Goal: Information Seeking & Learning: Learn about a topic

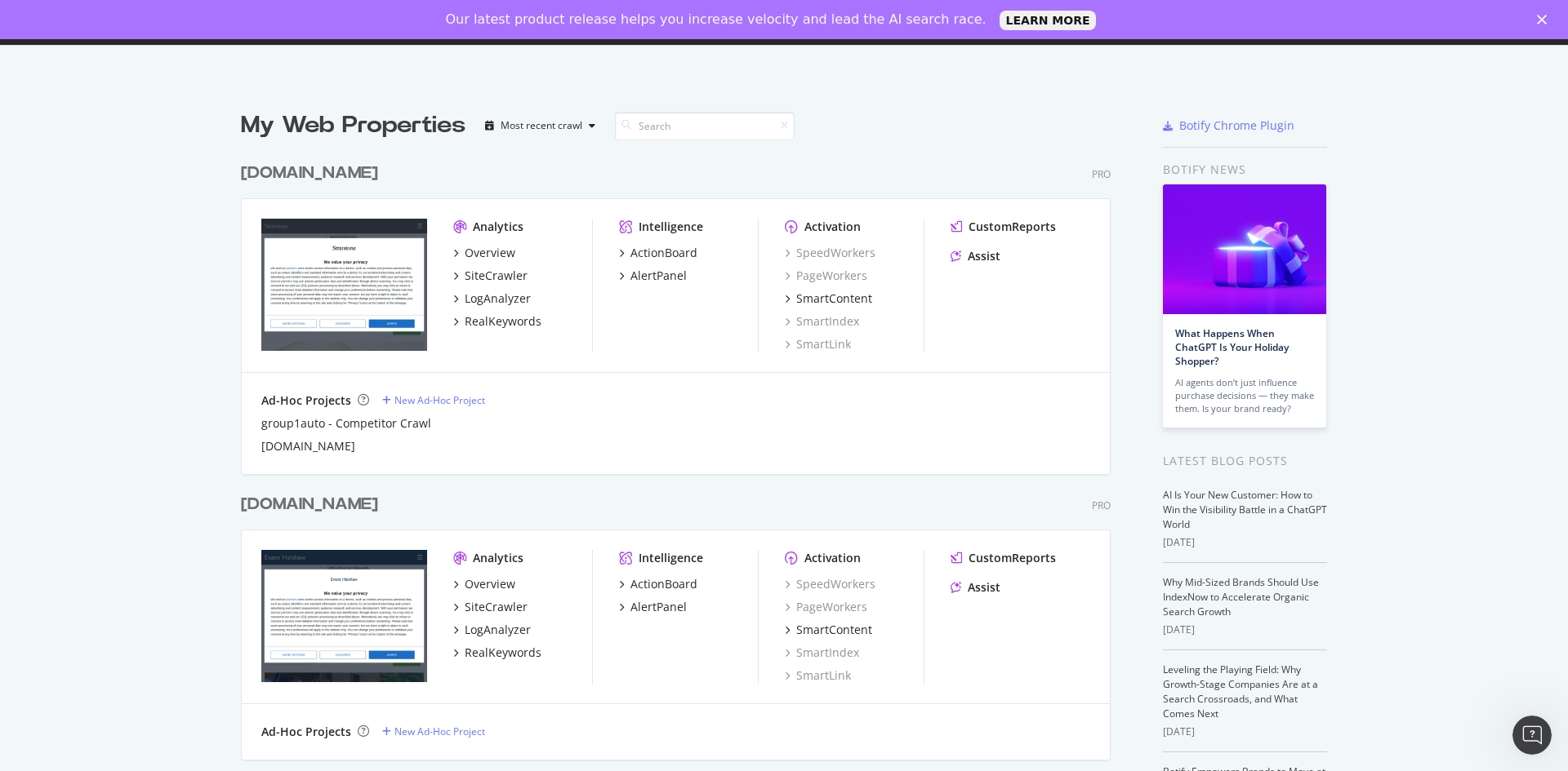
scroll to position [163, 0]
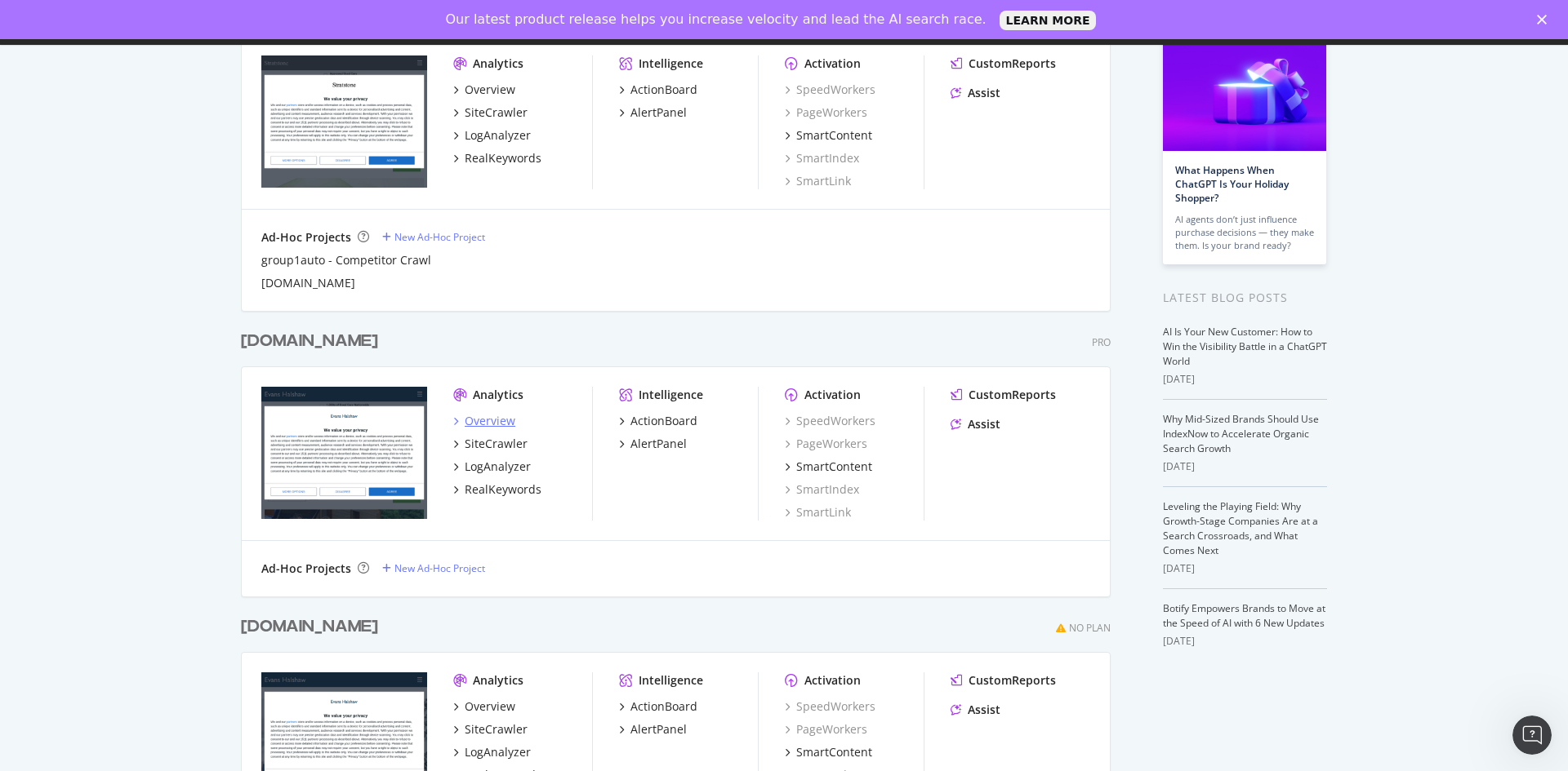
click at [482, 421] on div "Overview" at bounding box center [490, 421] width 50 height 16
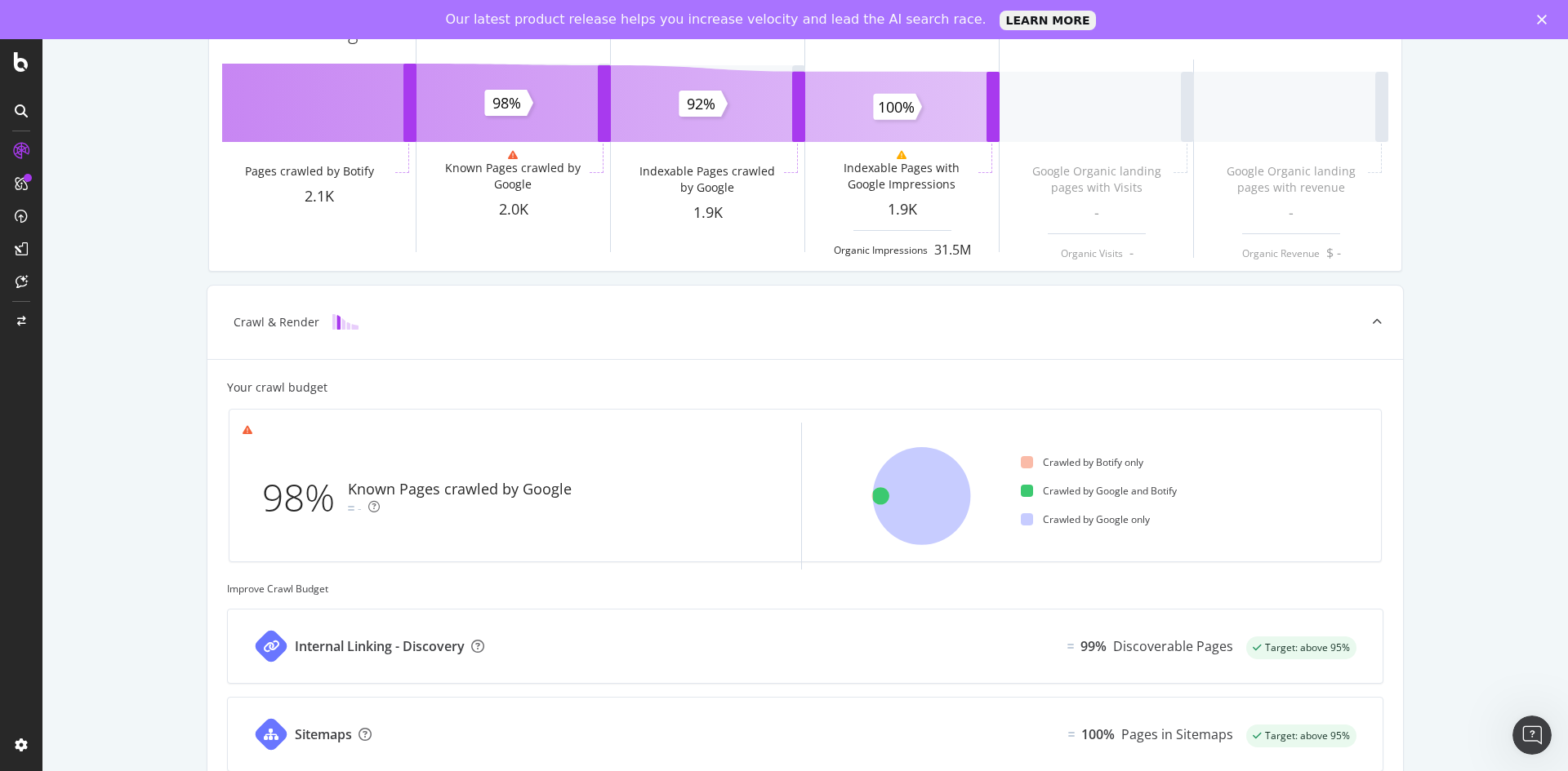
scroll to position [163, 0]
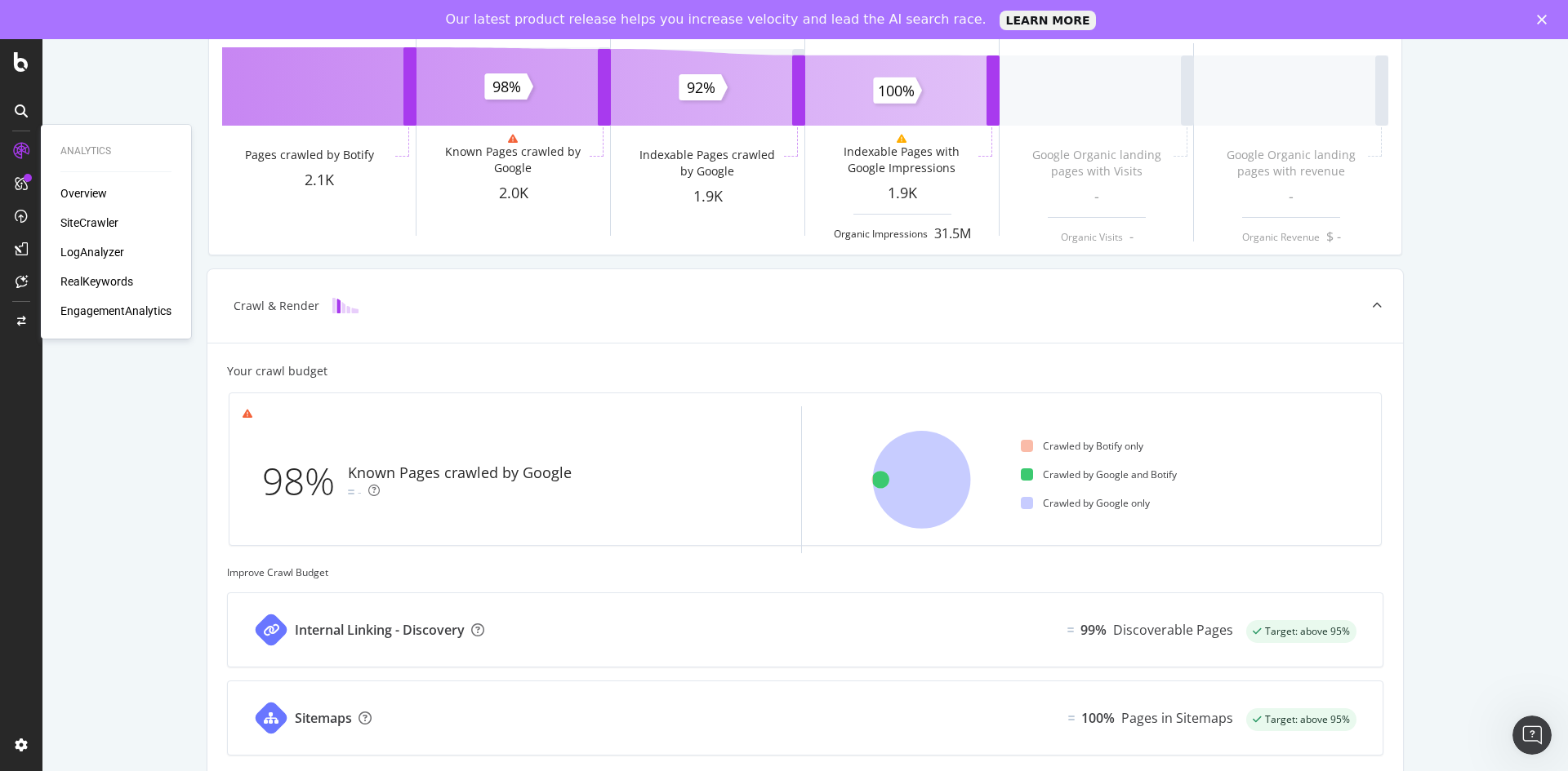
click at [84, 213] on div "Overview SiteCrawler LogAnalyzer RealKeywords EngagementAnalytics" at bounding box center [116, 252] width 111 height 134
click at [99, 226] on div "SiteCrawler" at bounding box center [89, 222] width 58 height 16
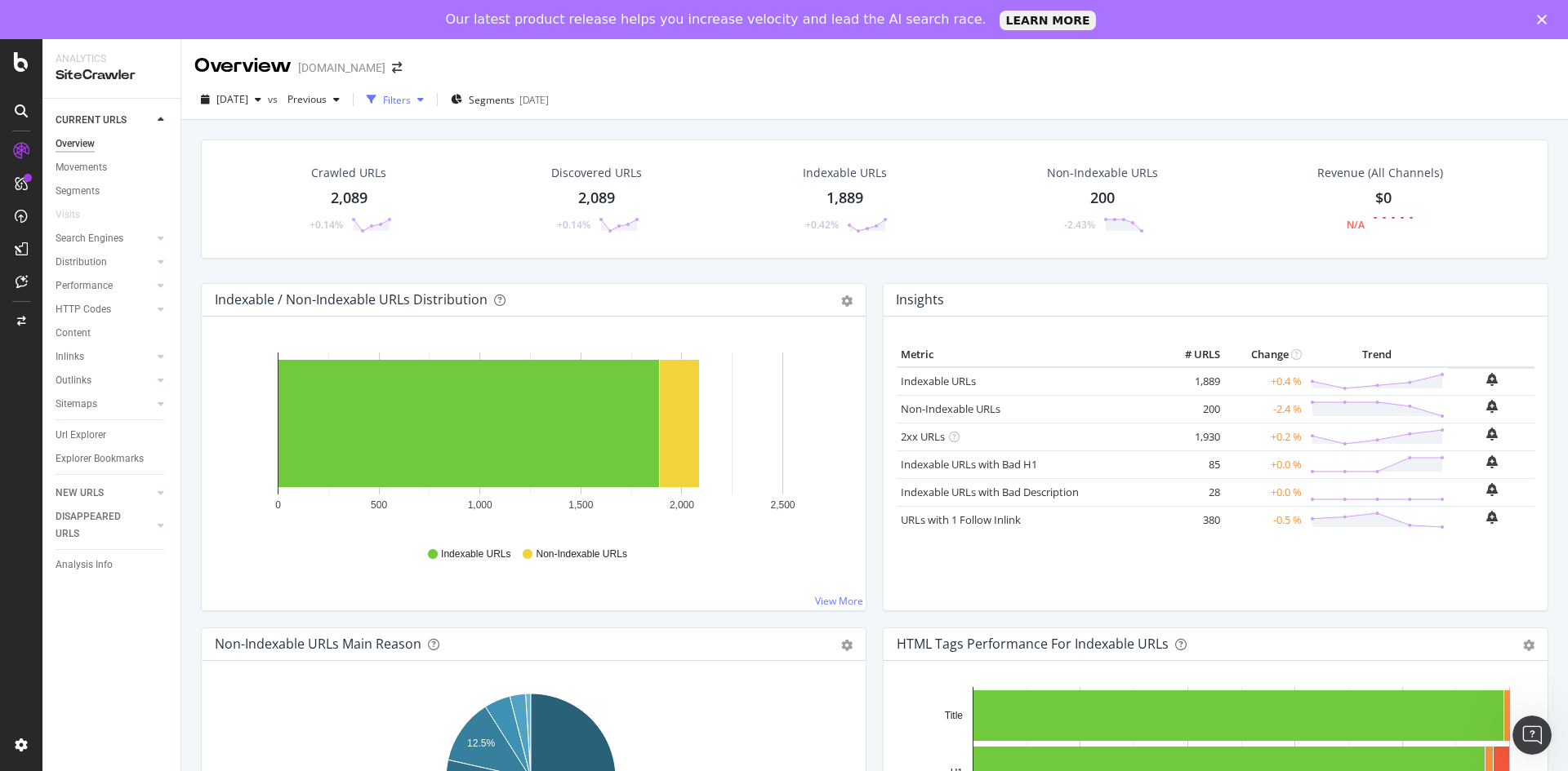
click at [411, 101] on div "Filters" at bounding box center [396, 100] width 28 height 13
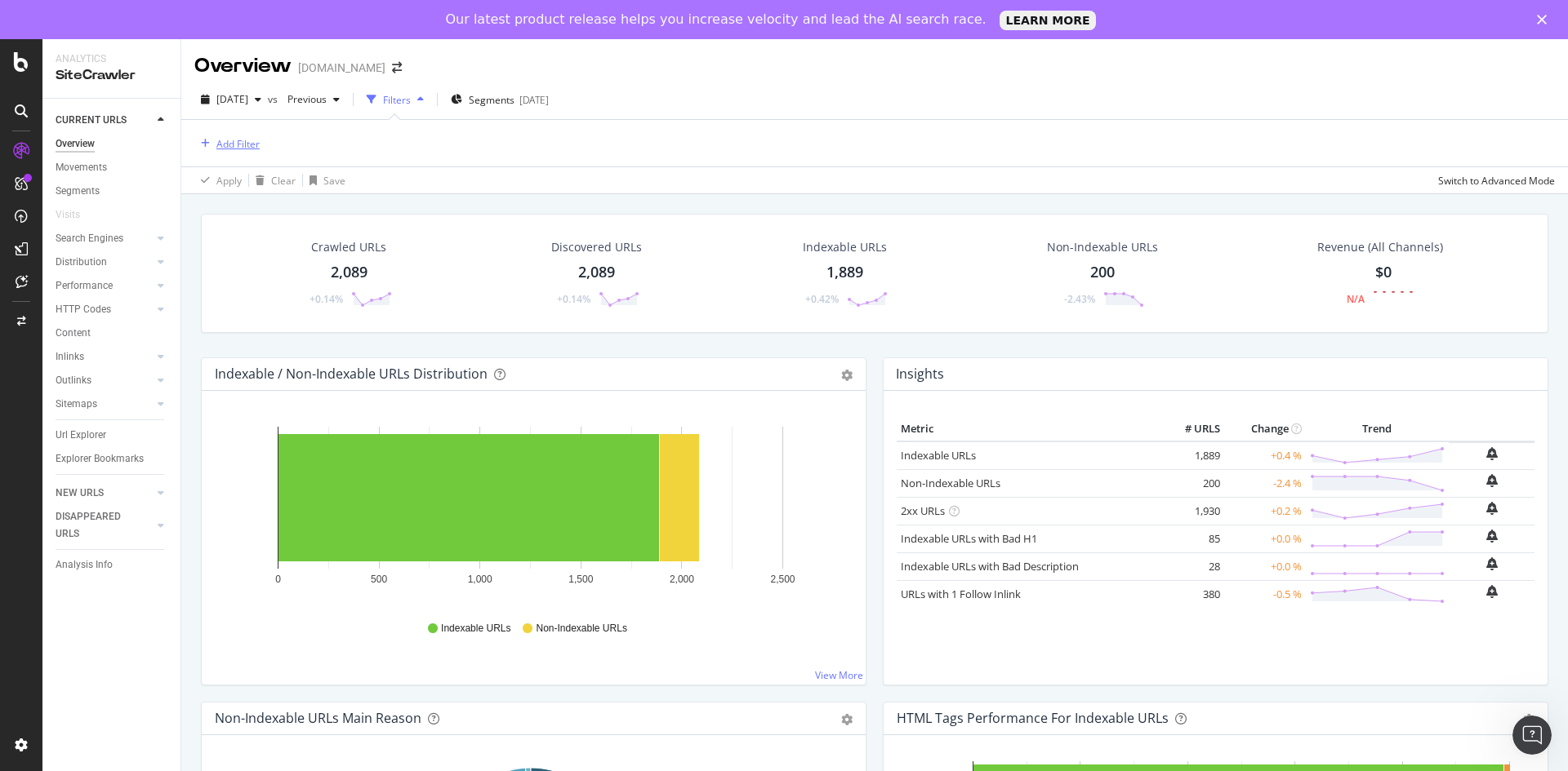
click at [230, 143] on div "Add Filter" at bounding box center [238, 143] width 43 height 13
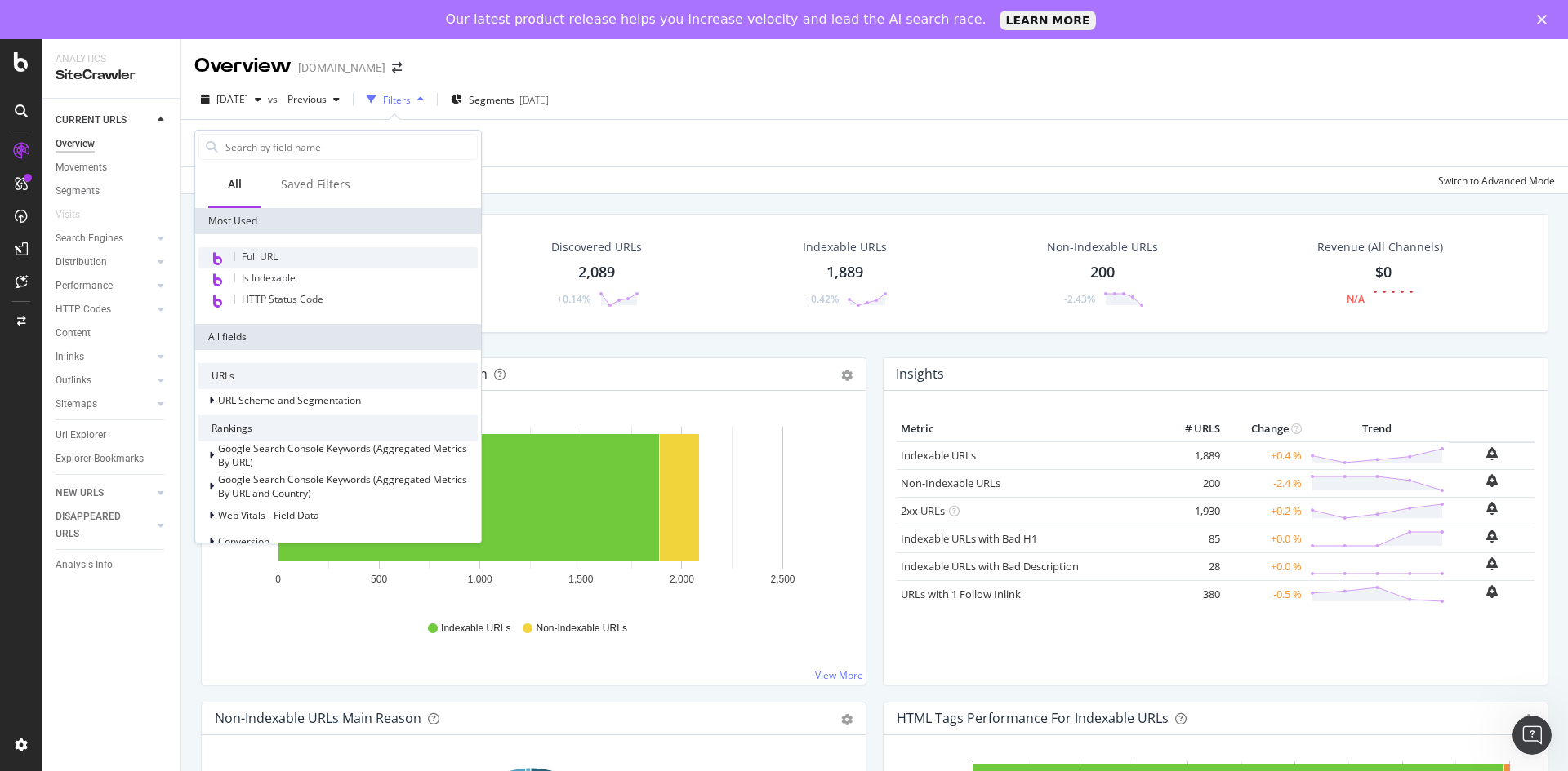
click at [287, 250] on div "Full URL" at bounding box center [337, 258] width 279 height 22
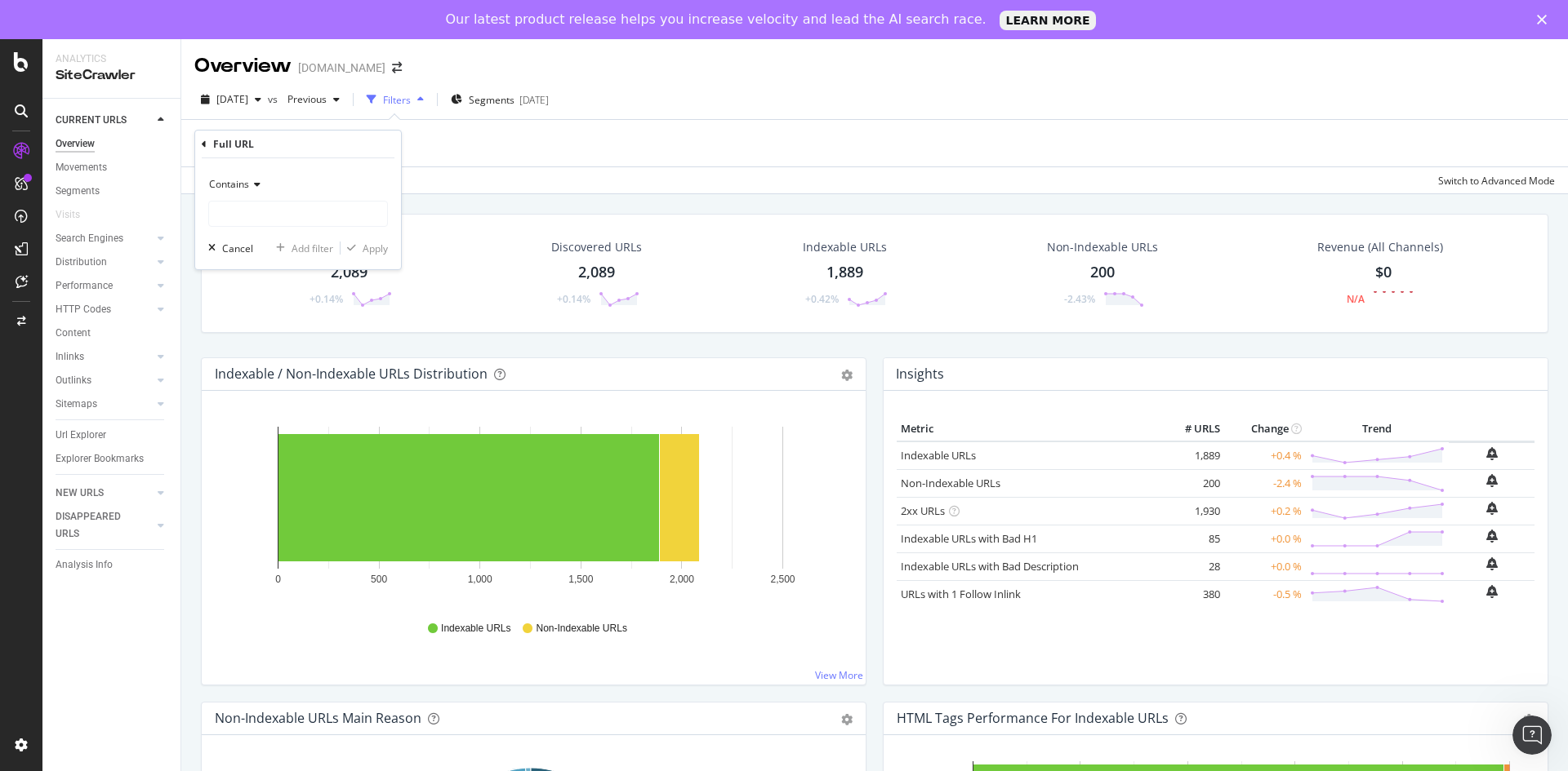
click at [325, 229] on div "Contains Cancel Add filter Apply" at bounding box center [298, 214] width 205 height 111
click at [326, 221] on input "text" at bounding box center [298, 213] width 178 height 26
paste input "[URL][DOMAIN_NAME]"
type input "[URL][DOMAIN_NAME]"
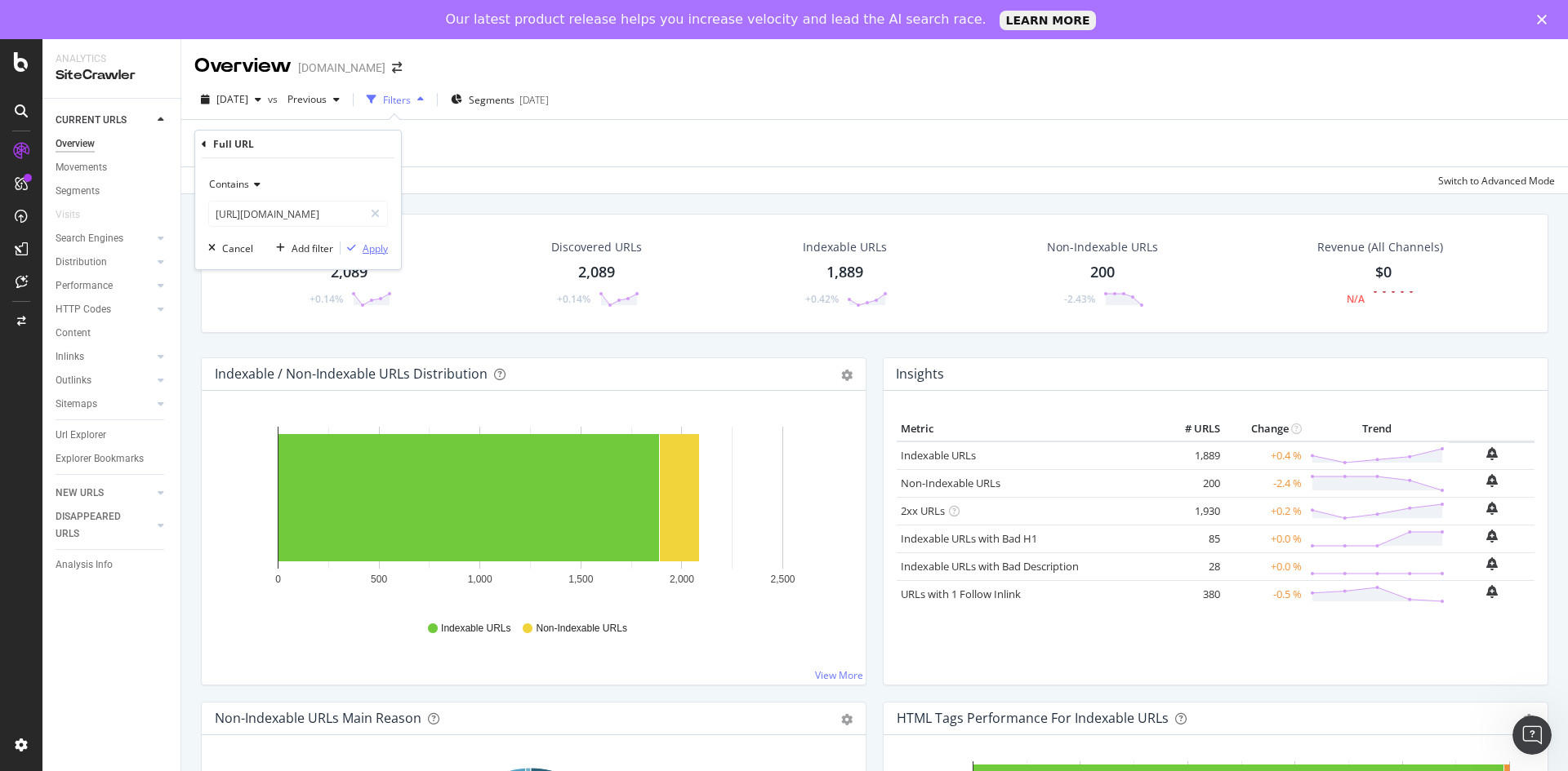
click at [359, 248] on div "button" at bounding box center [352, 247] width 22 height 10
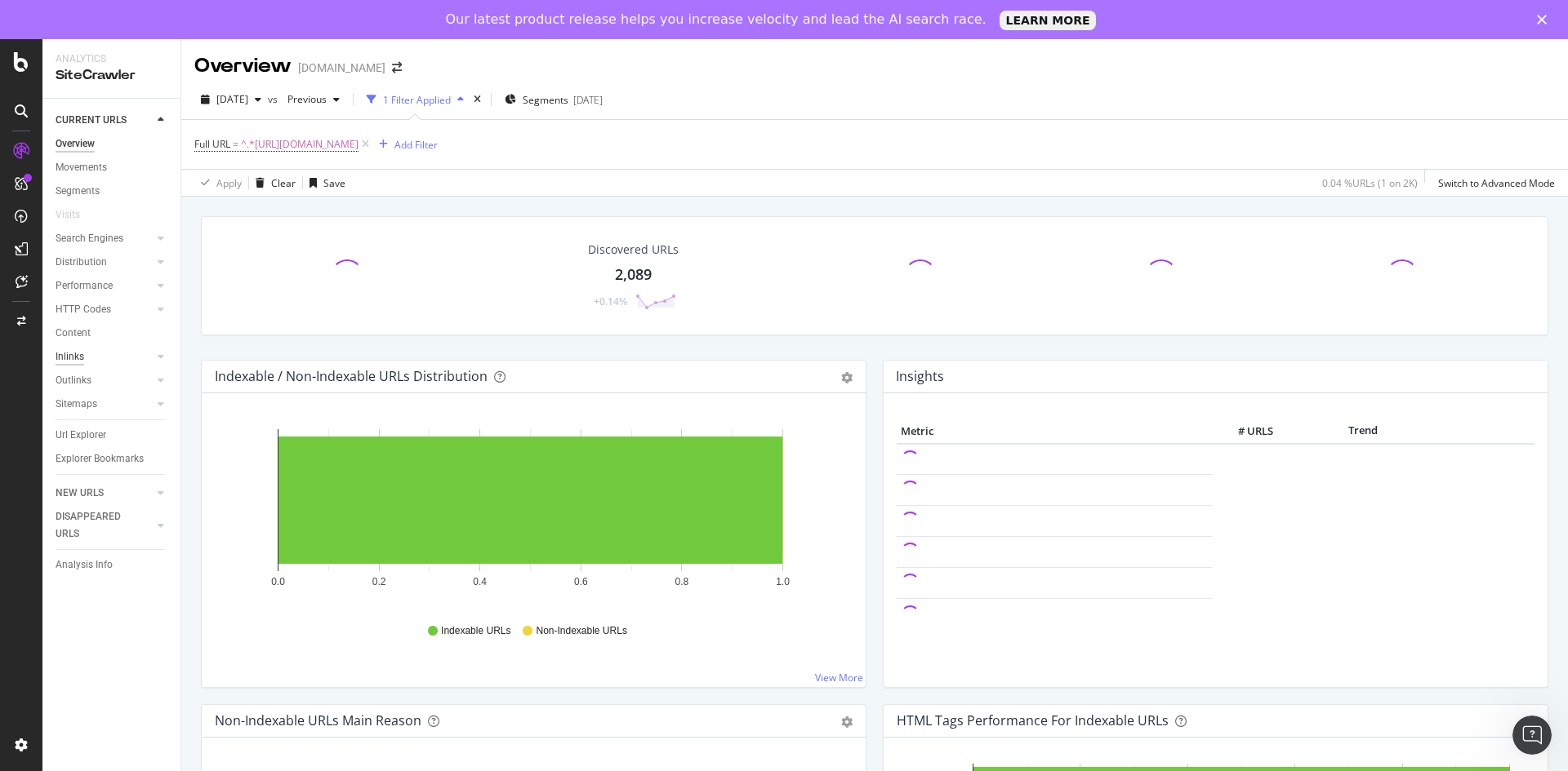
click at [74, 357] on div "Inlinks" at bounding box center [70, 357] width 29 height 17
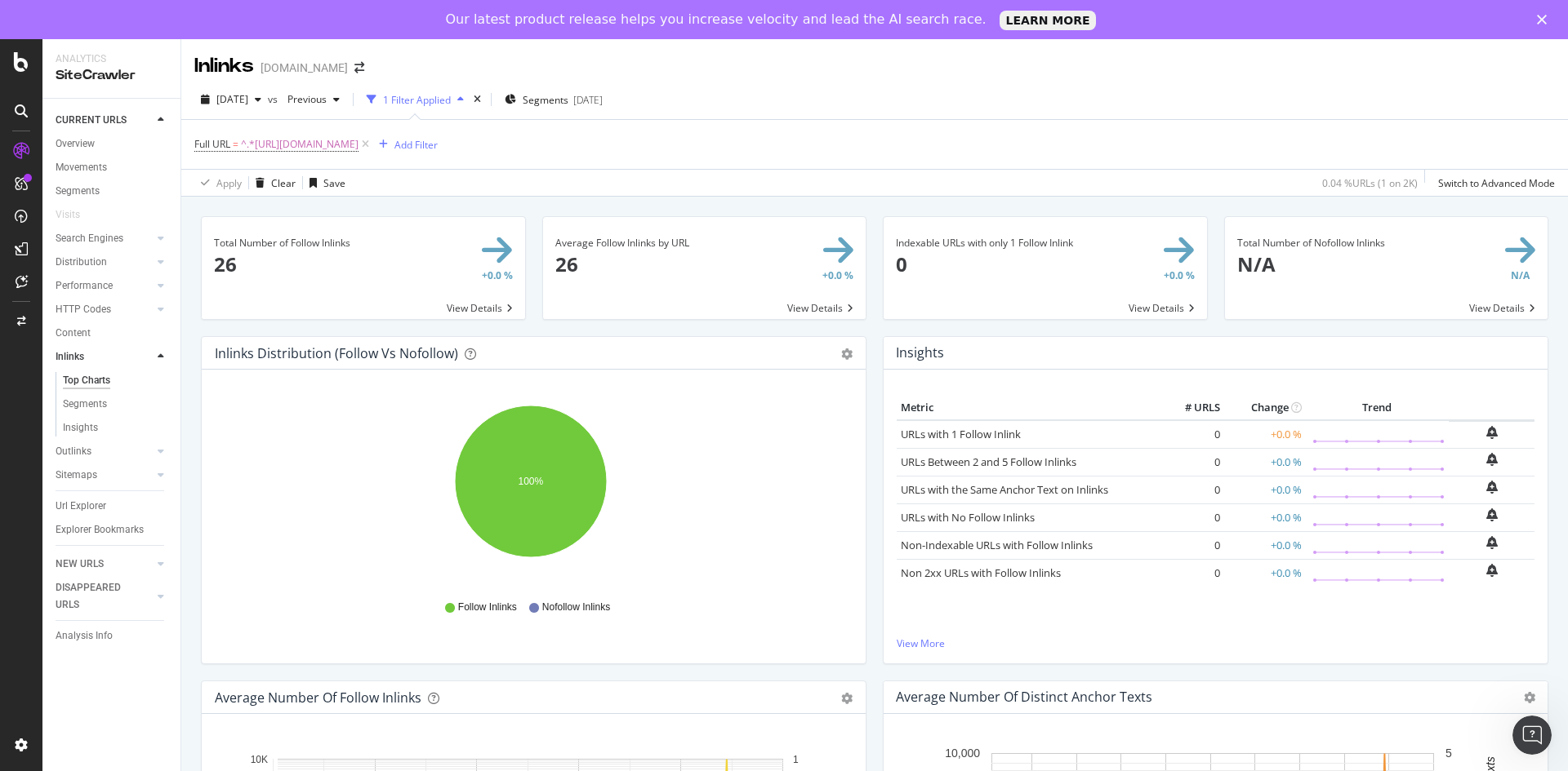
click at [606, 277] on span at bounding box center [704, 268] width 323 height 102
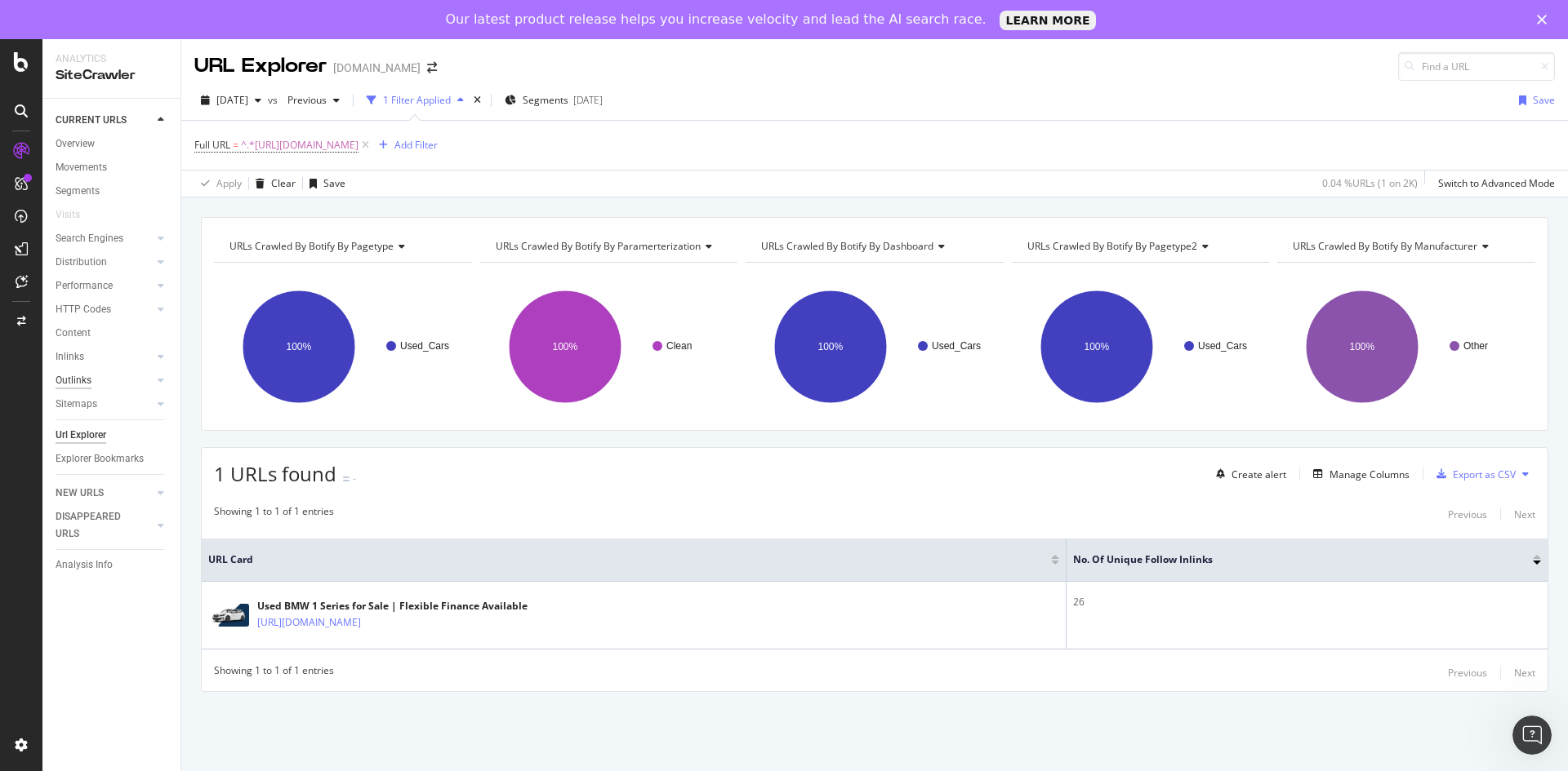
click at [76, 386] on div "Outlinks" at bounding box center [74, 380] width 36 height 17
